Goal: Complete application form: Complete application form

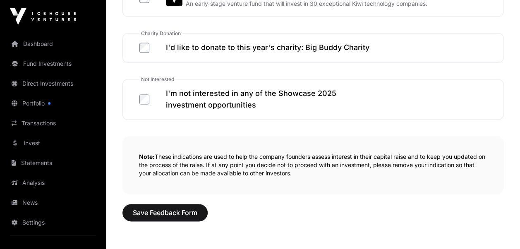
scroll to position [548, 0]
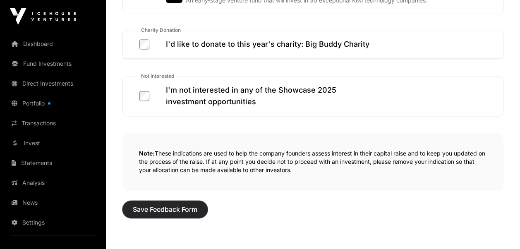
click at [178, 211] on button "Save Feedback Form" at bounding box center [164, 209] width 85 height 17
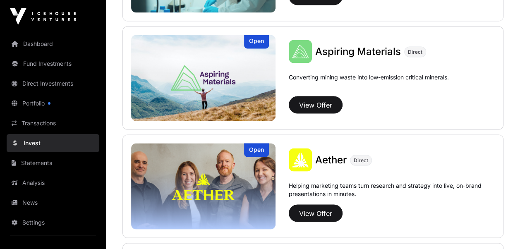
scroll to position [746, 0]
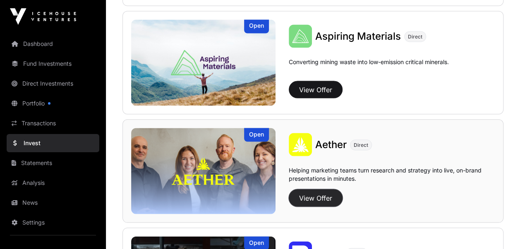
click at [313, 194] on button "View Offer" at bounding box center [316, 197] width 54 height 17
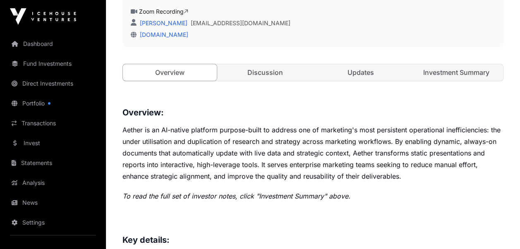
scroll to position [338, 0]
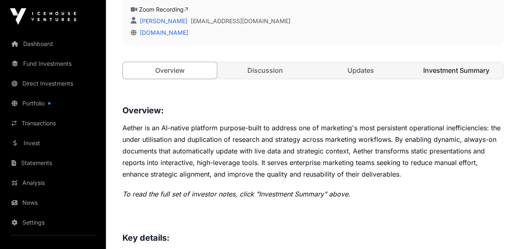
click at [446, 71] on link "Investment Summary" at bounding box center [456, 70] width 94 height 17
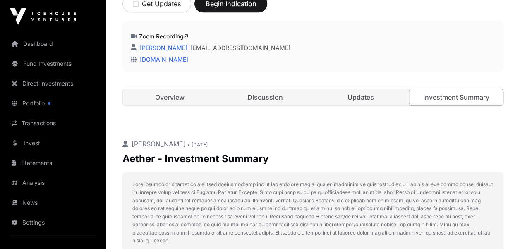
scroll to position [306, 0]
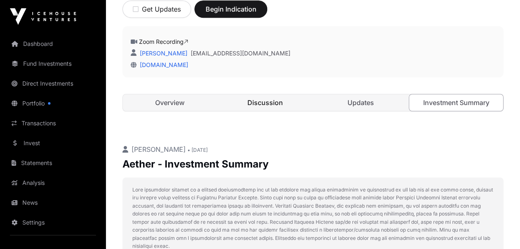
click at [264, 100] on link "Discussion" at bounding box center [265, 102] width 94 height 17
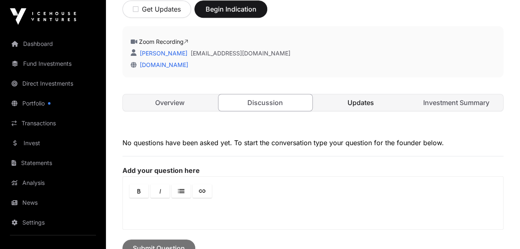
click at [361, 100] on link "Updates" at bounding box center [361, 102] width 94 height 17
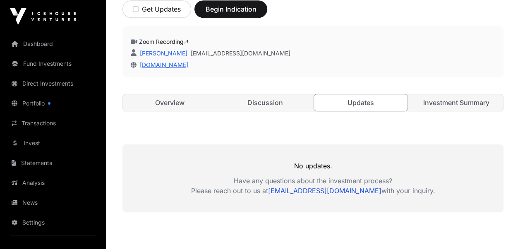
click at [151, 65] on link "[DOMAIN_NAME]" at bounding box center [162, 64] width 52 height 7
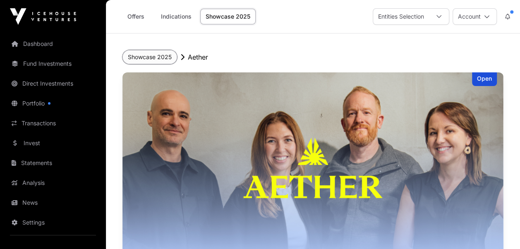
click at [155, 55] on button "Showcase 2025" at bounding box center [149, 57] width 55 height 14
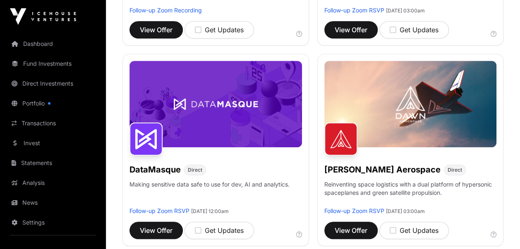
scroll to position [278, 0]
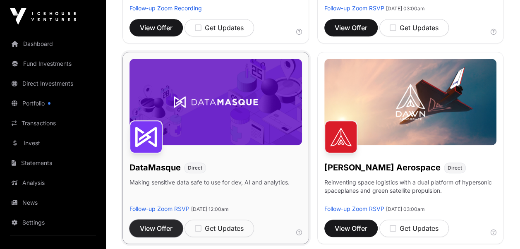
click at [162, 233] on span "View Offer" at bounding box center [156, 228] width 33 height 10
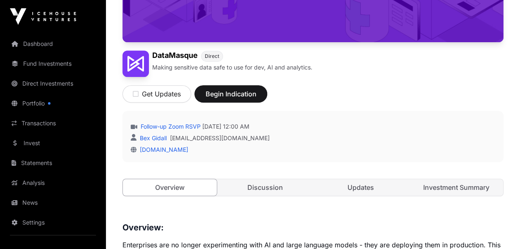
scroll to position [249, 0]
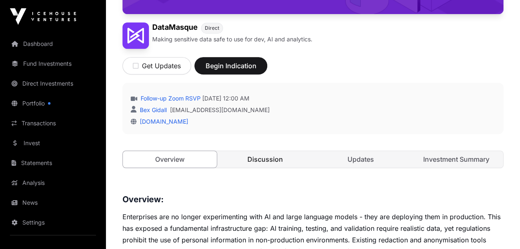
click at [260, 160] on link "Discussion" at bounding box center [265, 159] width 94 height 17
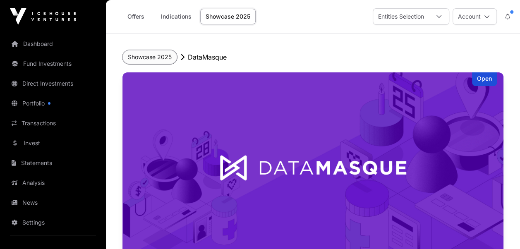
click at [153, 56] on button "Showcase 2025" at bounding box center [149, 57] width 55 height 14
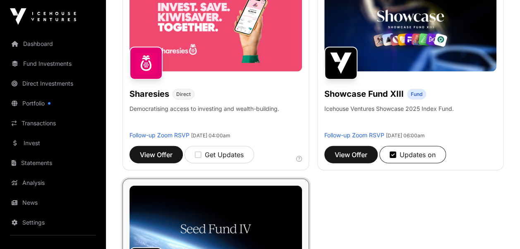
scroll to position [948, 0]
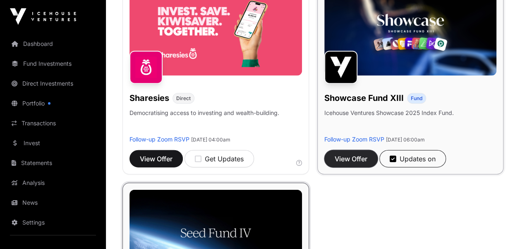
click at [349, 164] on span "View Offer" at bounding box center [351, 159] width 33 height 10
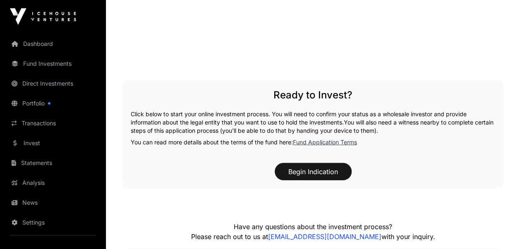
scroll to position [1131, 0]
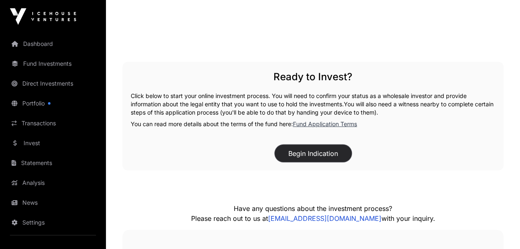
click at [309, 153] on button "Begin Indication" at bounding box center [313, 153] width 77 height 17
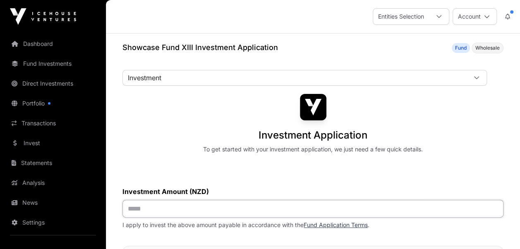
click at [132, 209] on input "text" at bounding box center [312, 209] width 381 height 18
type input "*******"
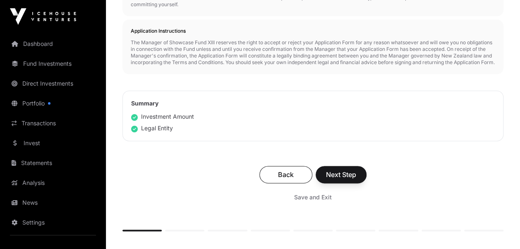
scroll to position [466, 0]
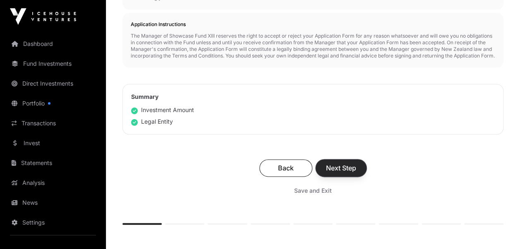
click at [339, 172] on span "Next Step" at bounding box center [341, 168] width 30 height 10
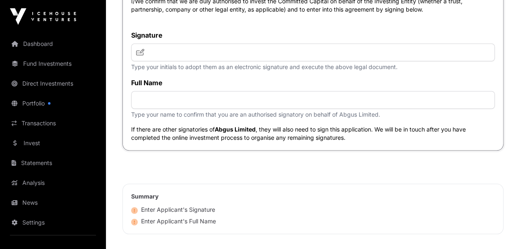
scroll to position [3471, 0]
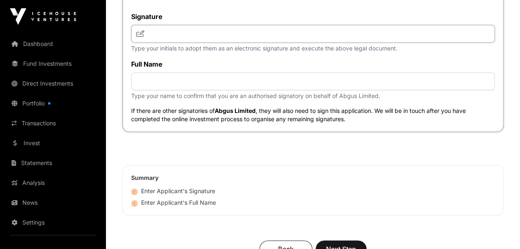
click at [179, 43] on input "text" at bounding box center [313, 34] width 364 height 18
type input "***"
type input "**********"
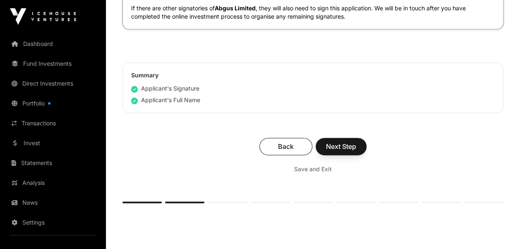
scroll to position [3643, 0]
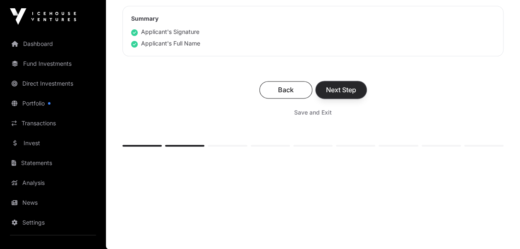
click at [344, 89] on span "Next Step" at bounding box center [341, 90] width 30 height 10
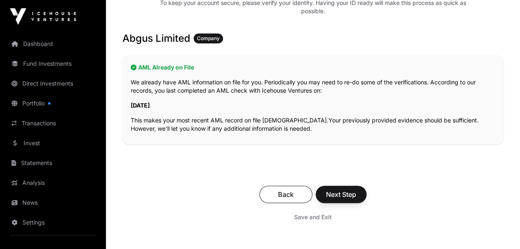
scroll to position [164, 0]
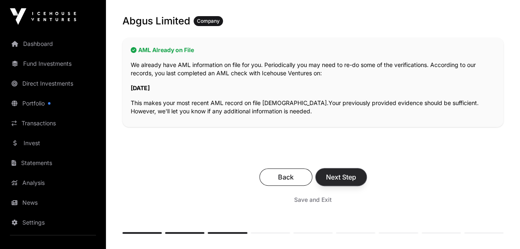
click at [338, 174] on span "Next Step" at bounding box center [341, 177] width 30 height 10
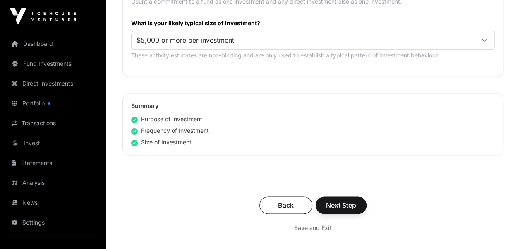
scroll to position [517, 0]
click at [486, 37] on icon at bounding box center [484, 39] width 6 height 6
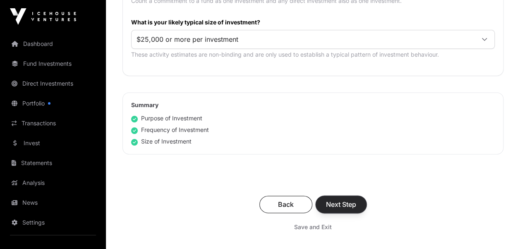
click at [345, 199] on span "Next Step" at bounding box center [341, 204] width 30 height 10
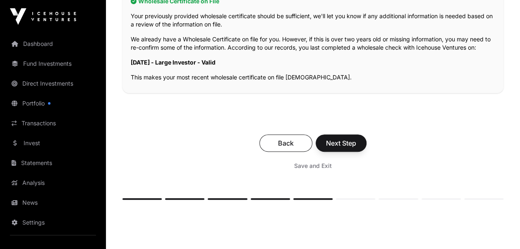
scroll to position [208, 0]
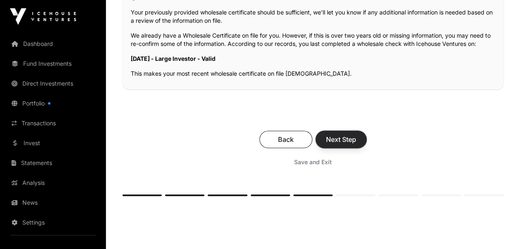
click at [335, 137] on span "Next Step" at bounding box center [341, 139] width 30 height 10
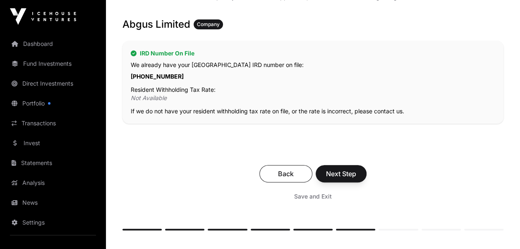
scroll to position [153, 0]
click at [341, 174] on span "Next Step" at bounding box center [341, 173] width 30 height 10
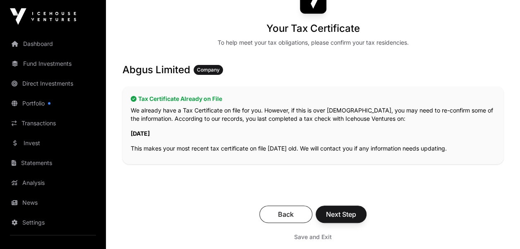
scroll to position [182, 0]
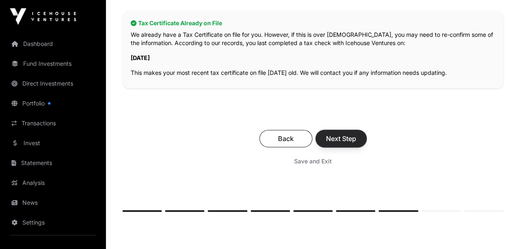
click at [342, 138] on span "Next Step" at bounding box center [341, 139] width 30 height 10
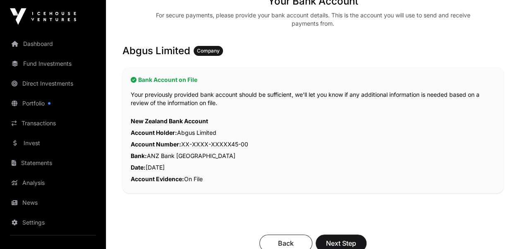
scroll to position [203, 0]
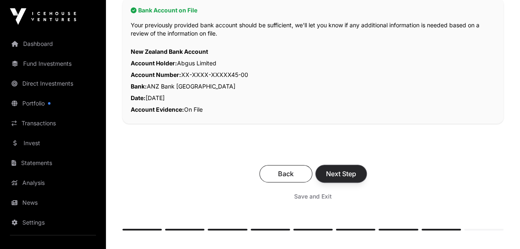
click at [341, 173] on span "Next Step" at bounding box center [341, 174] width 30 height 10
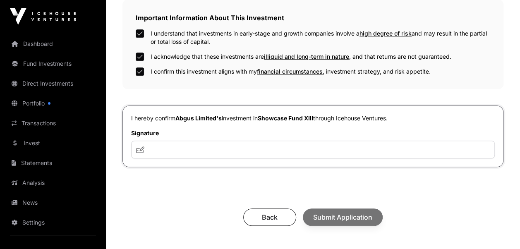
scroll to position [299, 0]
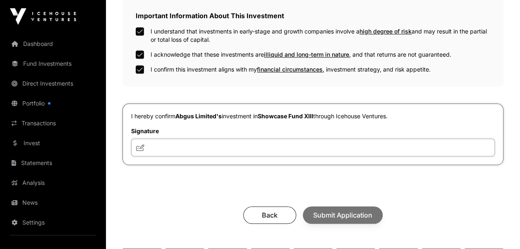
click at [163, 148] on input "text" at bounding box center [313, 148] width 364 height 18
type input "***"
click at [157, 145] on input "***" at bounding box center [313, 148] width 364 height 18
drag, startPoint x: 163, startPoint y: 145, endPoint x: 148, endPoint y: 144, distance: 14.5
click at [148, 144] on input "***" at bounding box center [313, 148] width 364 height 18
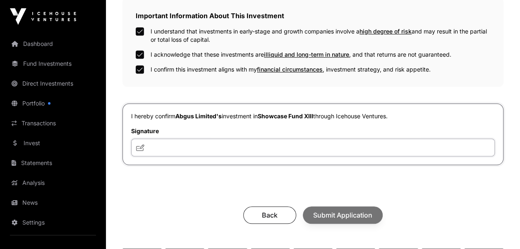
click at [150, 147] on input "text" at bounding box center [313, 148] width 364 height 18
type input "**********"
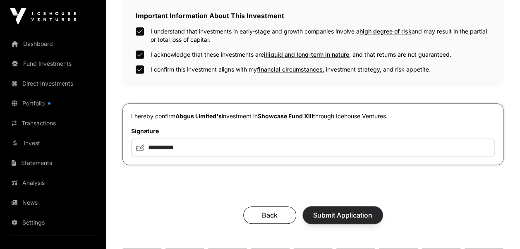
click at [339, 213] on span "Submit Application" at bounding box center [342, 215] width 59 height 10
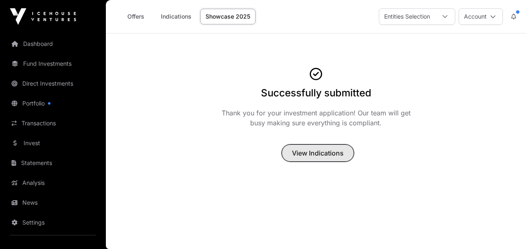
click at [309, 155] on span "View Indications" at bounding box center [318, 153] width 52 height 10
click at [311, 152] on span "View Indications" at bounding box center [318, 153] width 52 height 10
